Goal: Navigation & Orientation: Find specific page/section

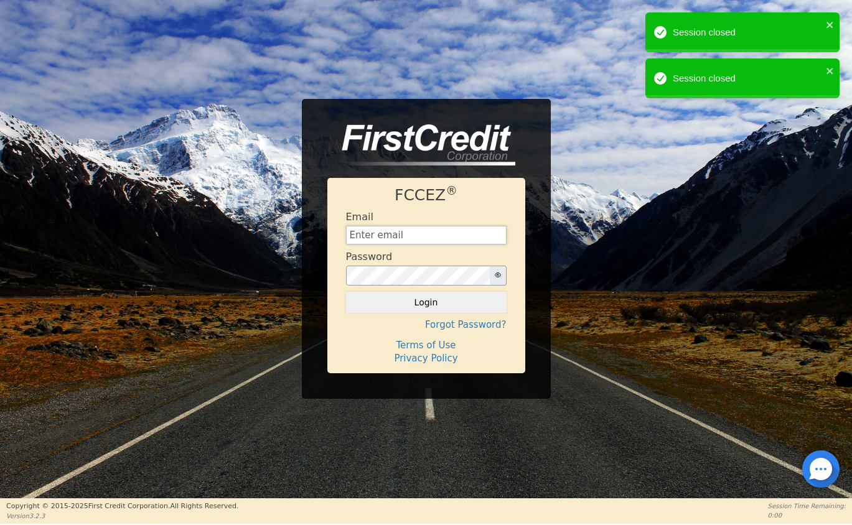
click at [402, 235] on input "text" at bounding box center [426, 235] width 161 height 19
type input "[EMAIL_ADDRESS][DOMAIN_NAME]"
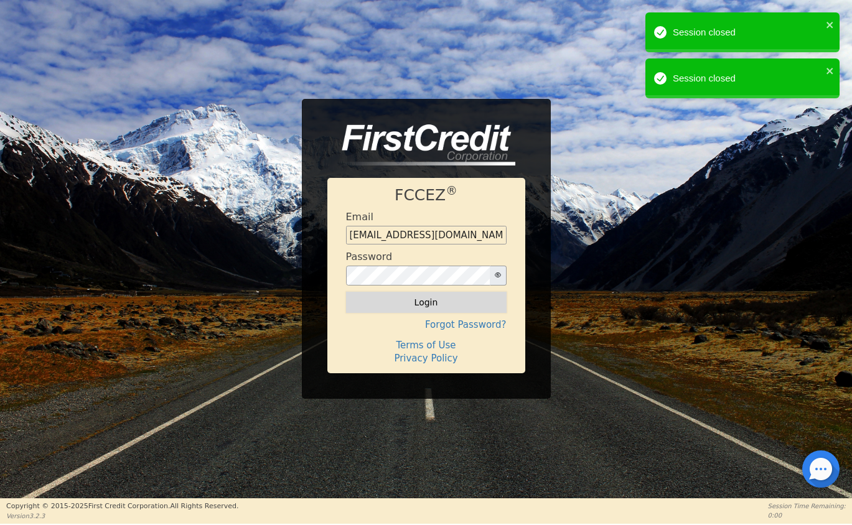
drag, startPoint x: 432, startPoint y: 289, endPoint x: 433, endPoint y: 297, distance: 8.1
click at [432, 293] on form "Email [EMAIL_ADDRESS][DOMAIN_NAME] Password Login" at bounding box center [426, 262] width 161 height 102
click at [431, 302] on button "Login" at bounding box center [426, 302] width 161 height 21
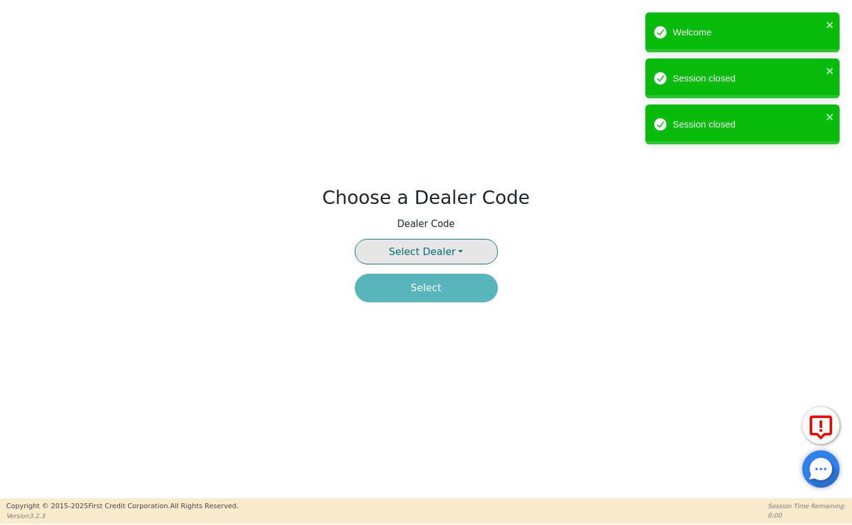
click at [436, 252] on span "Select Dealer" at bounding box center [422, 252] width 67 height 12
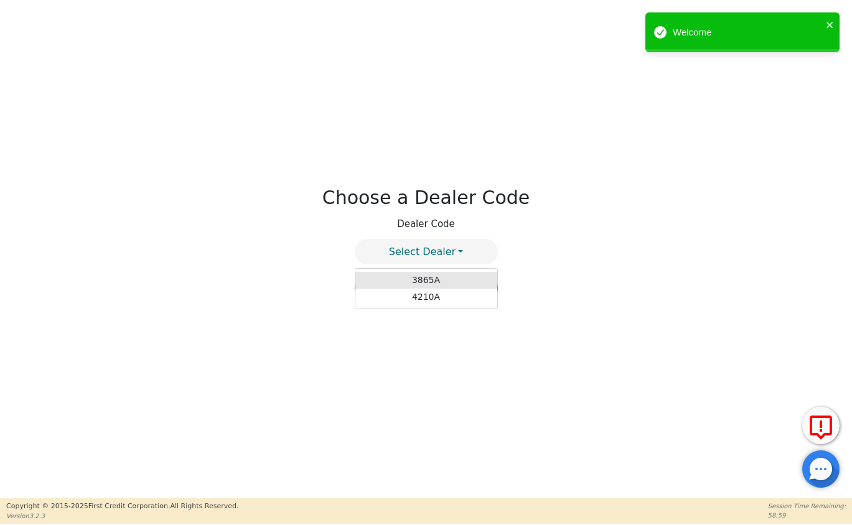
click at [431, 279] on link "3865A" at bounding box center [426, 280] width 142 height 17
click at [428, 294] on button "Select" at bounding box center [426, 288] width 143 height 29
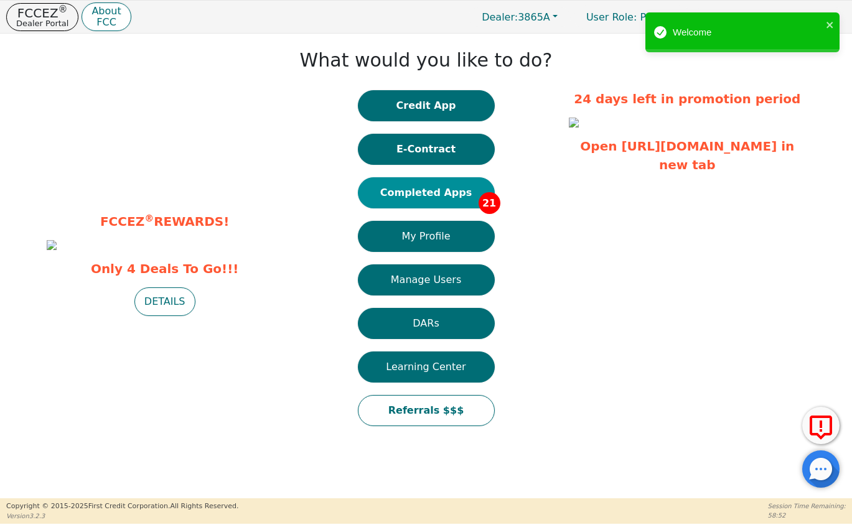
click at [426, 189] on button "Completed Apps 21" at bounding box center [426, 192] width 137 height 31
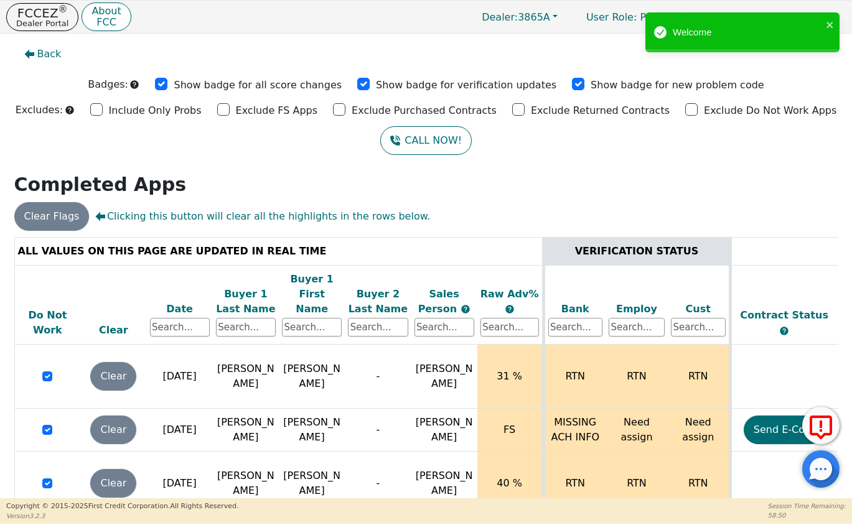
click at [176, 302] on div "Date" at bounding box center [180, 309] width 60 height 15
